Goal: Task Accomplishment & Management: Use online tool/utility

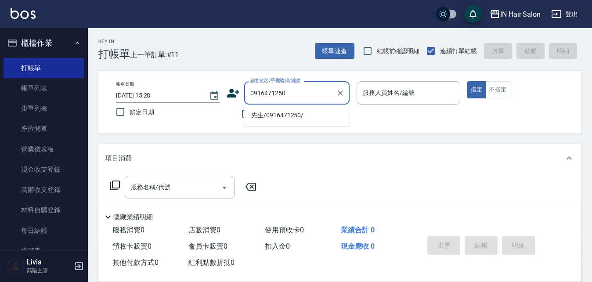
click at [263, 116] on li "先生/0916471250/" at bounding box center [296, 115] width 105 height 15
type input "先生/0916471250/"
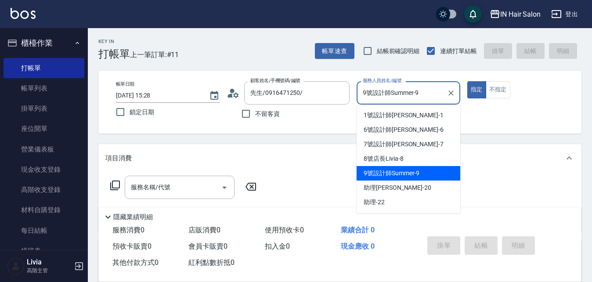
click at [422, 94] on input "9號設計師Summer-9" at bounding box center [402, 92] width 83 height 15
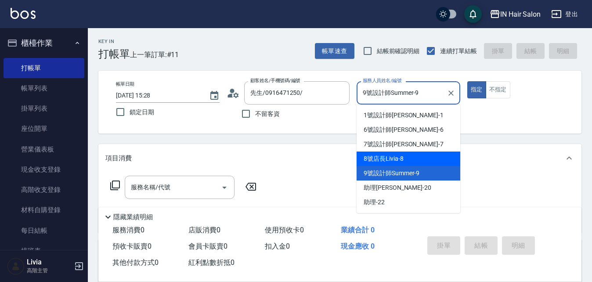
drag, startPoint x: 376, startPoint y: 159, endPoint x: 385, endPoint y: 154, distance: 10.4
click at [376, 159] on span "8號店長Livia -8" at bounding box center [384, 158] width 40 height 9
type input "8號店長Livia-8"
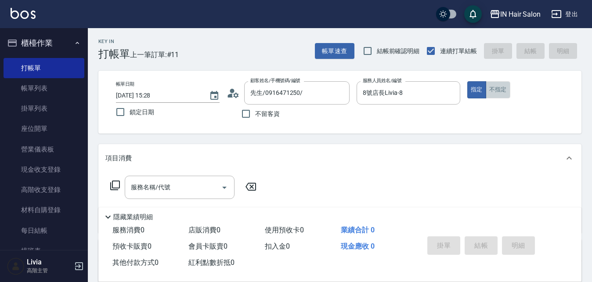
drag, startPoint x: 494, startPoint y: 90, endPoint x: 296, endPoint y: 129, distance: 202.0
click at [493, 90] on button "不指定" at bounding box center [498, 89] width 25 height 17
click at [116, 182] on icon at bounding box center [115, 185] width 11 height 11
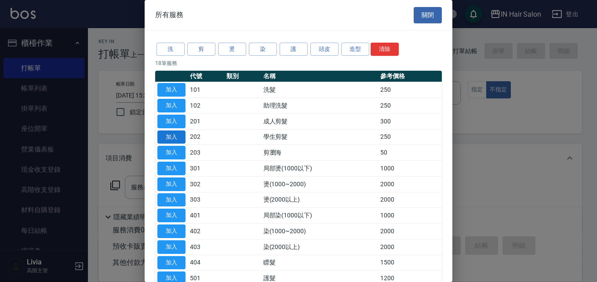
click at [179, 137] on button "加入" at bounding box center [171, 138] width 28 height 14
type input "學生剪髮(202)"
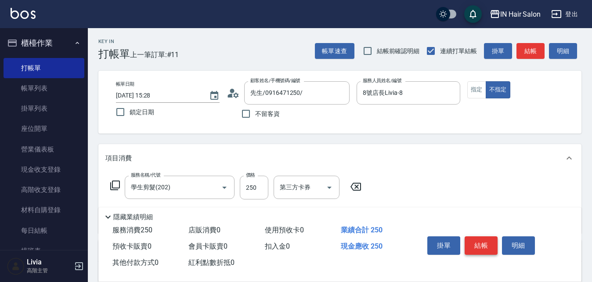
click at [486, 240] on button "結帳" at bounding box center [481, 245] width 33 height 18
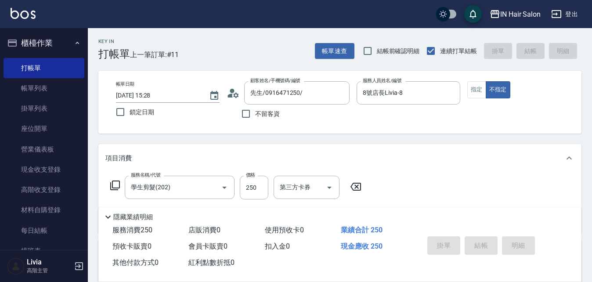
type input "[DATE] 16:04"
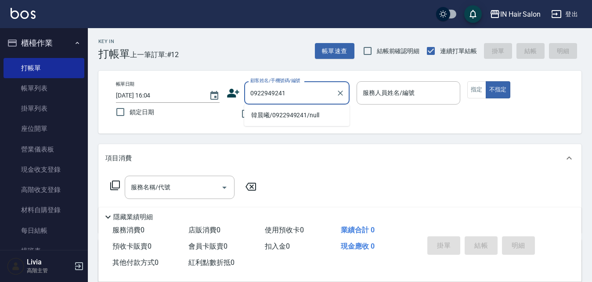
click at [265, 120] on li "韓晨曦/0922949241/null" at bounding box center [296, 115] width 105 height 15
type input "韓晨曦/0922949241/null"
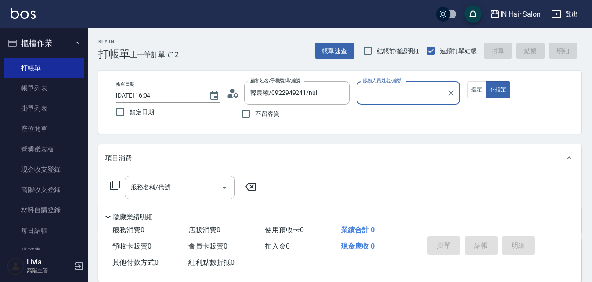
type input "6號設計師[PERSON_NAME]-6"
click at [473, 92] on button "指定" at bounding box center [477, 89] width 19 height 17
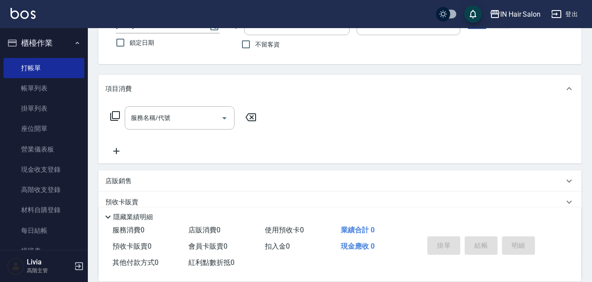
scroll to position [132, 0]
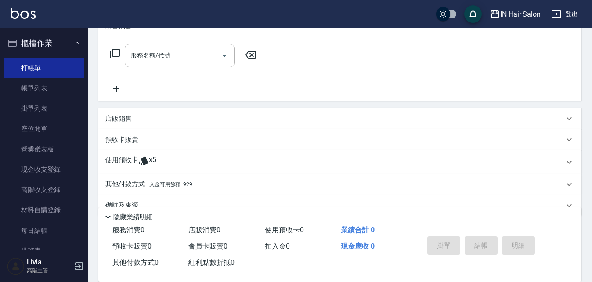
click at [117, 161] on p "使用預收卡" at bounding box center [121, 162] width 33 height 13
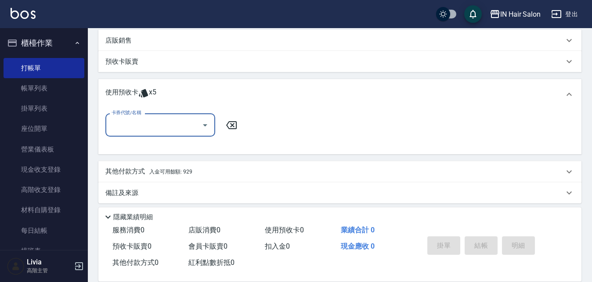
scroll to position [216, 0]
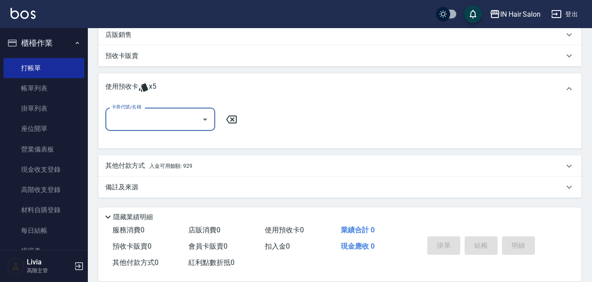
click at [157, 123] on input "卡券代號/名稱" at bounding box center [153, 119] width 89 height 15
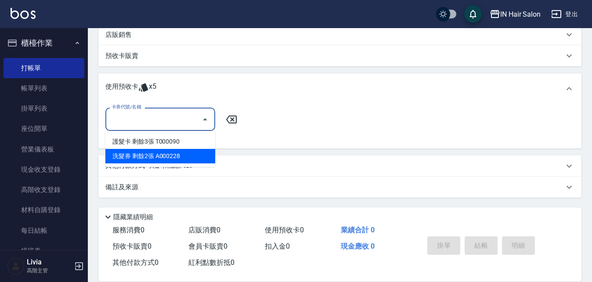
click at [127, 152] on div "洗髮券 剩餘2張 A000228" at bounding box center [160, 156] width 110 height 15
type input "洗髮券 A000228"
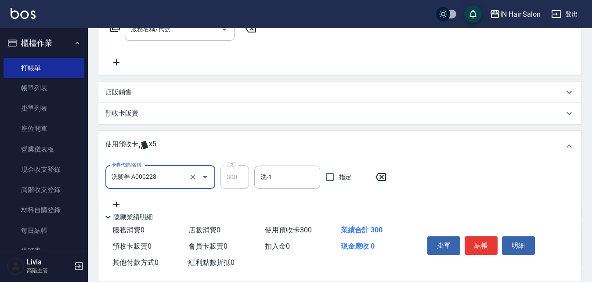
scroll to position [40, 0]
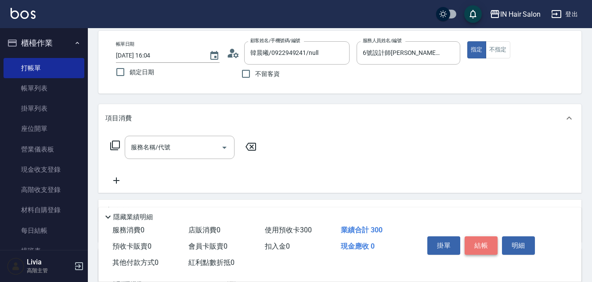
click at [480, 239] on button "結帳" at bounding box center [481, 245] width 33 height 18
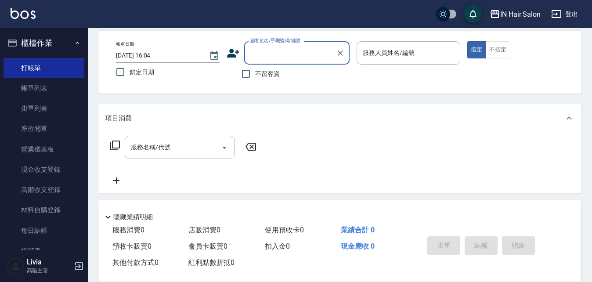
scroll to position [0, 0]
